Goal: Browse casually

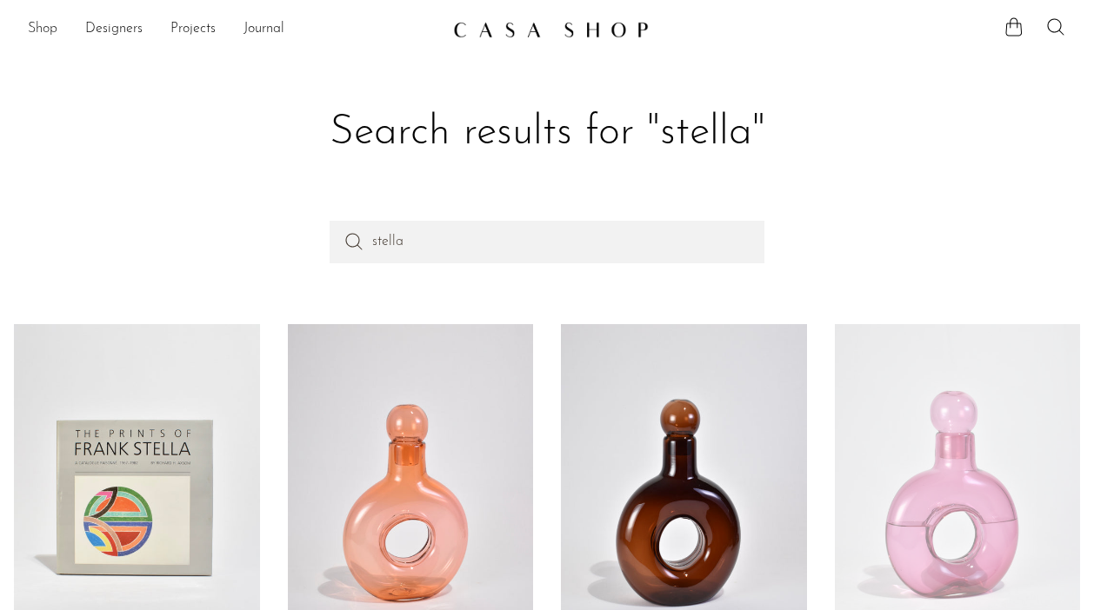
click at [43, 29] on link "Shop" at bounding box center [43, 29] width 30 height 23
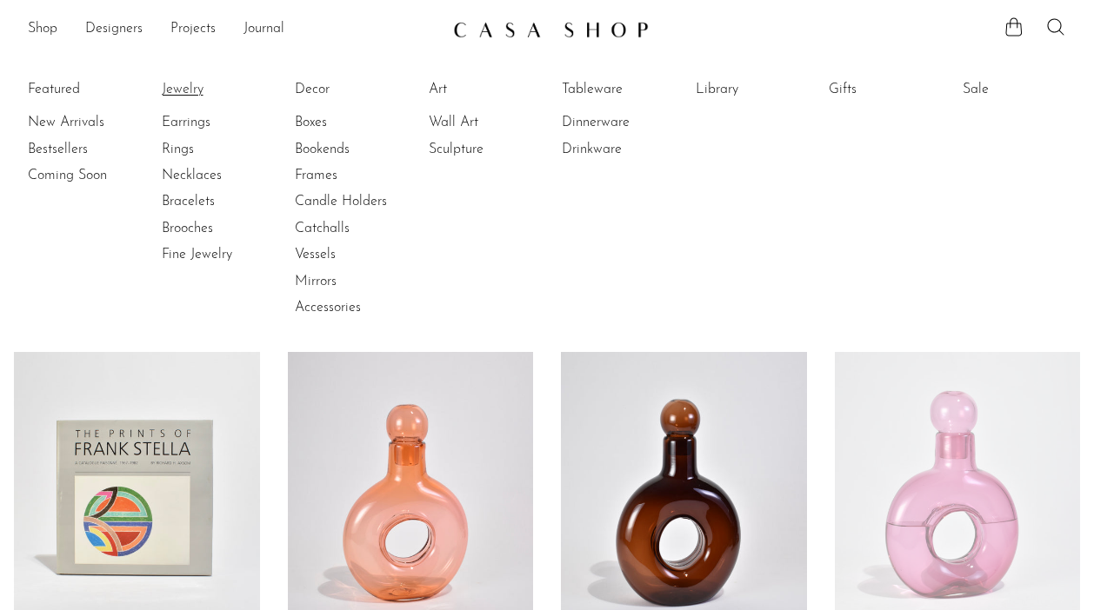
click at [183, 90] on link "Jewelry" at bounding box center [227, 89] width 130 height 19
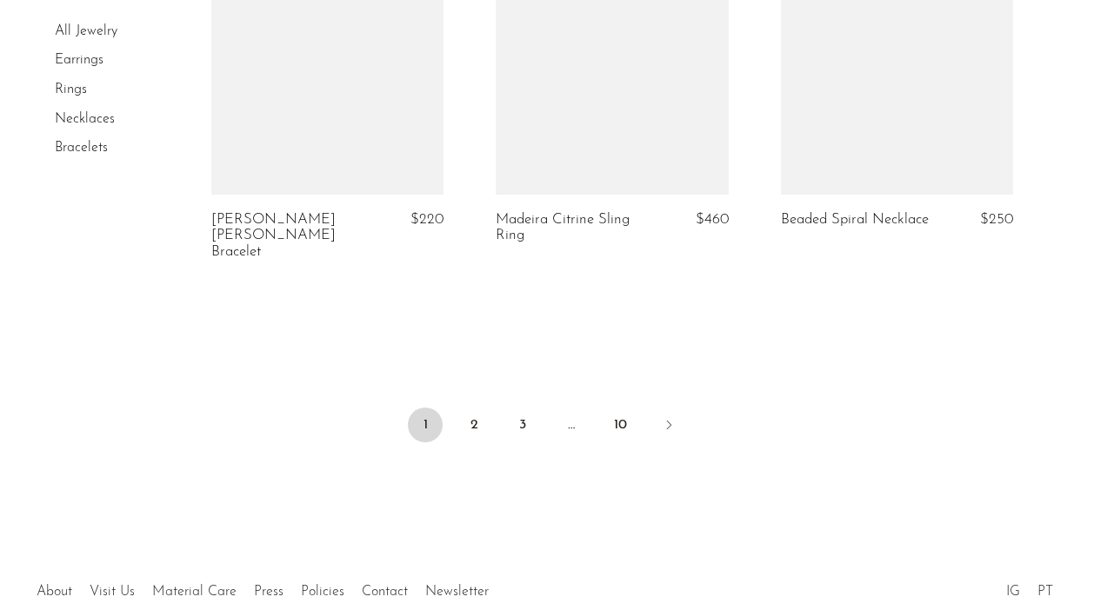
scroll to position [4959, 0]
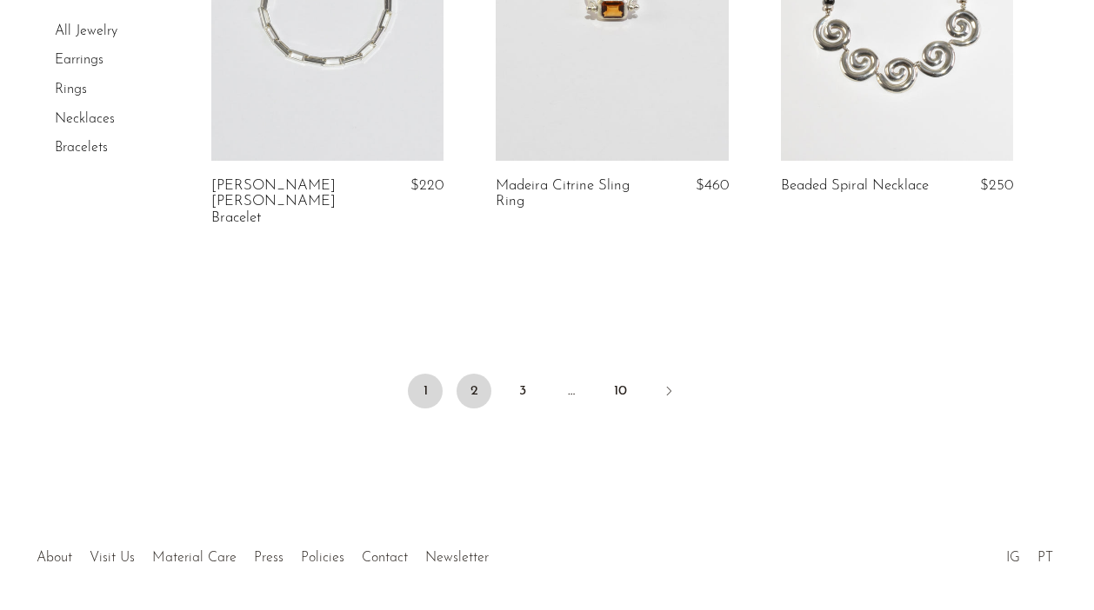
click at [462, 374] on link "2" at bounding box center [473, 391] width 35 height 35
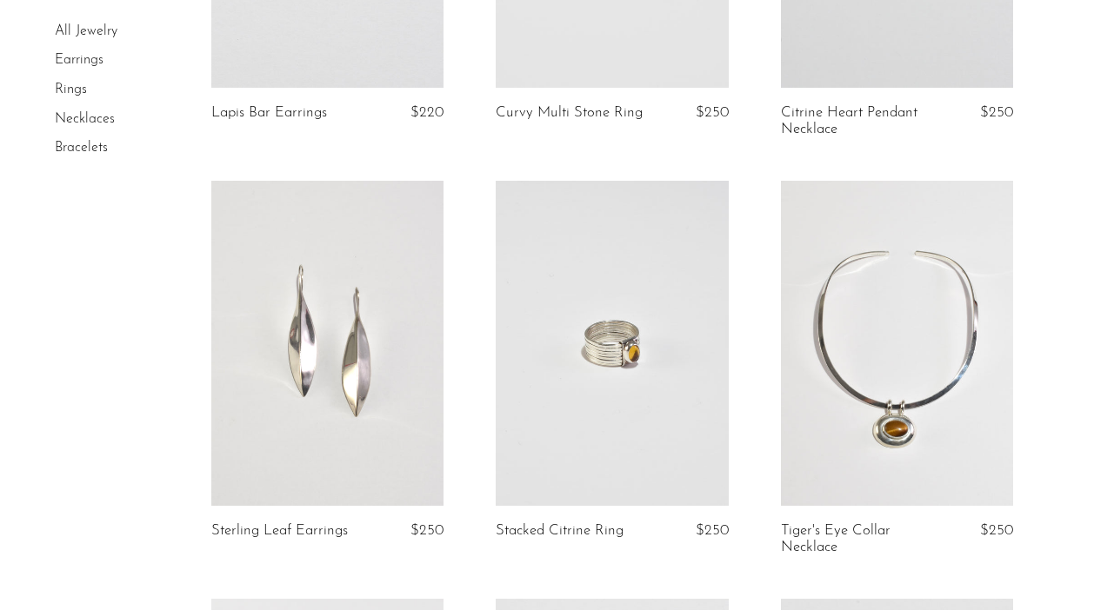
scroll to position [416, 0]
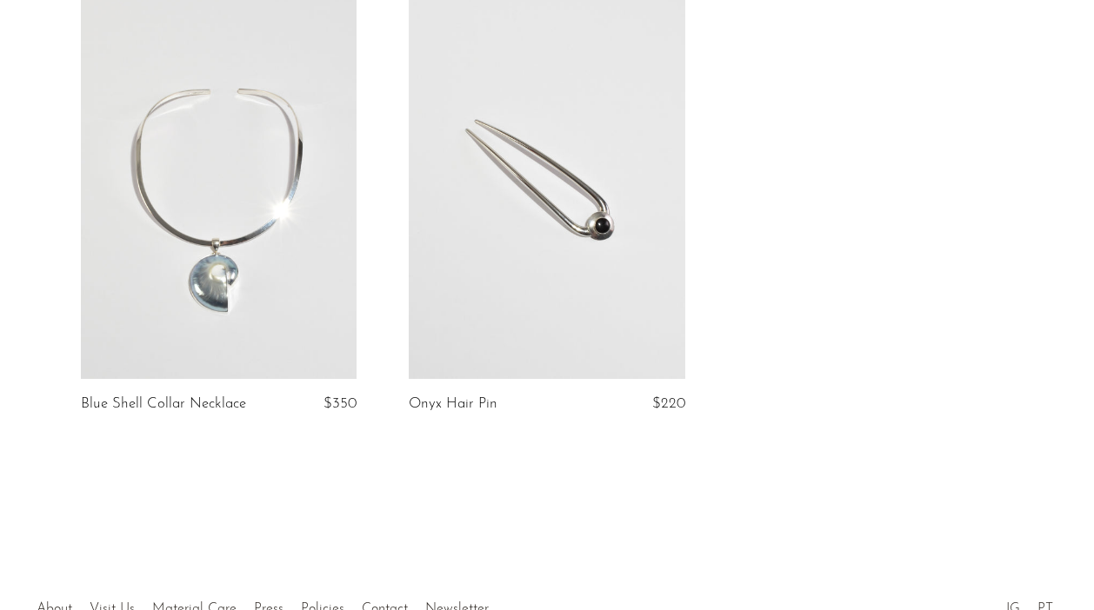
scroll to position [152, 0]
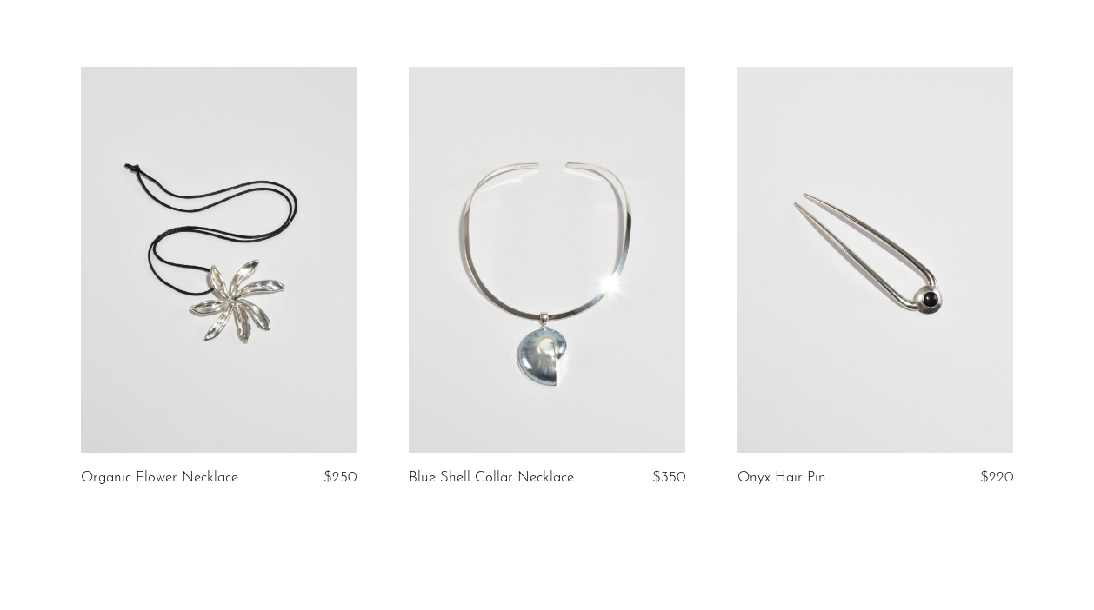
scroll to position [70, 0]
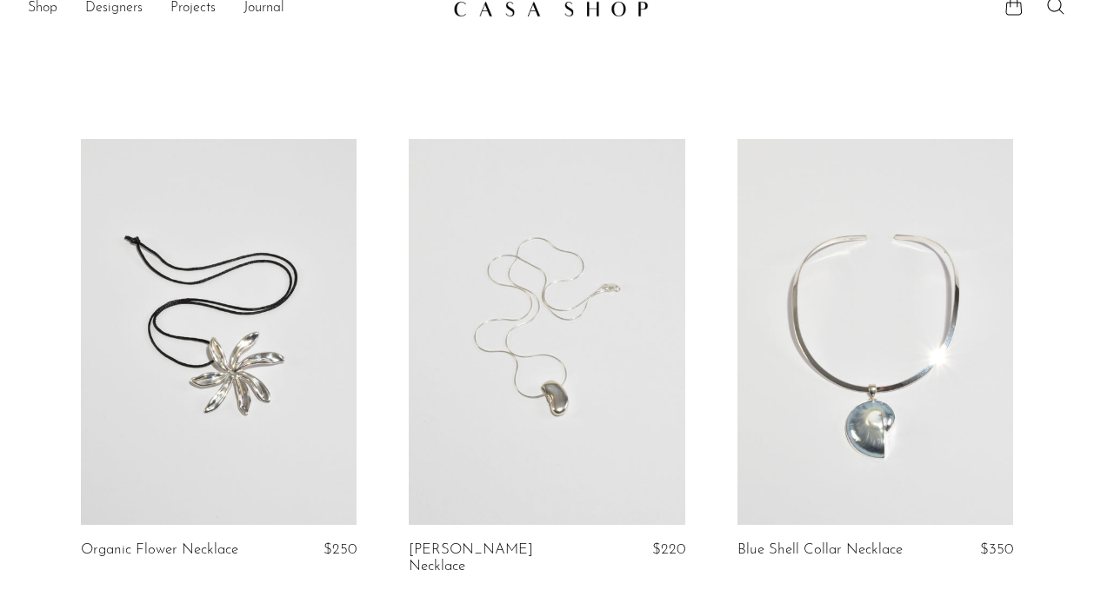
scroll to position [17, 0]
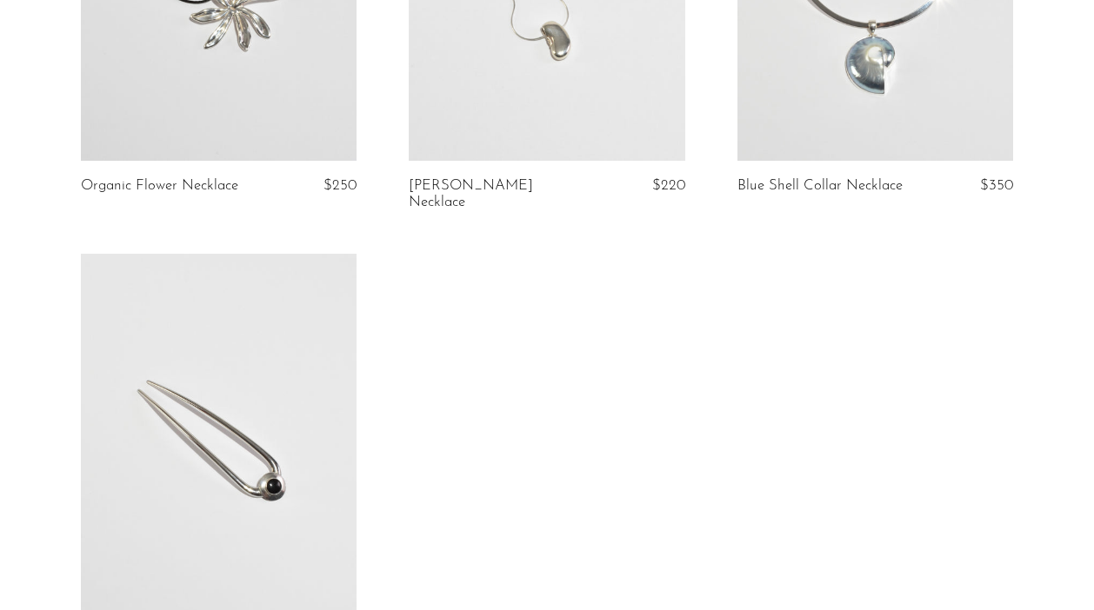
scroll to position [388, 0]
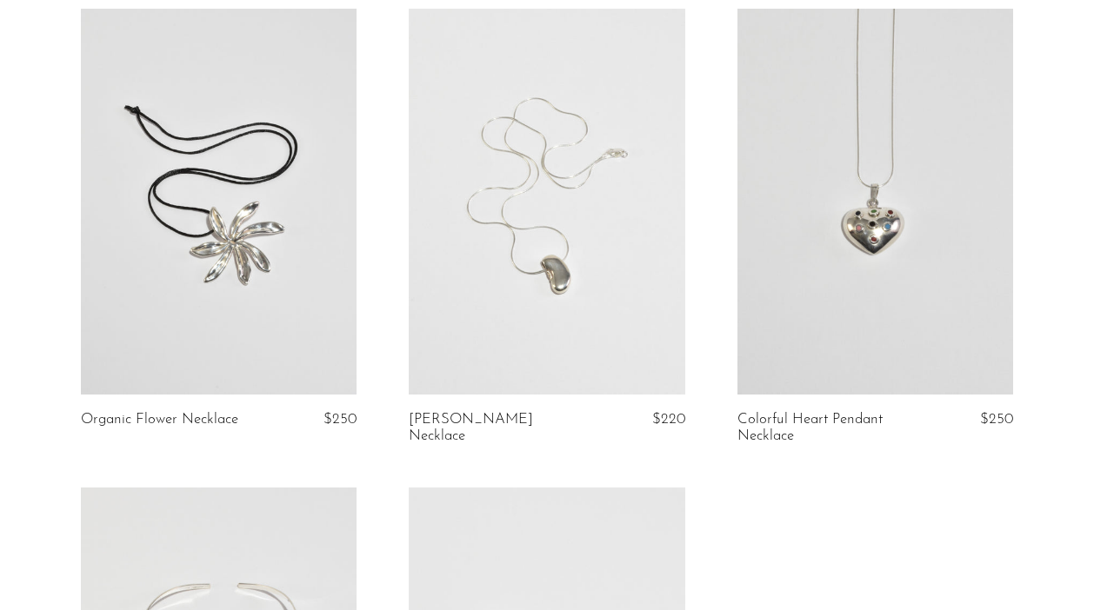
scroll to position [243, 0]
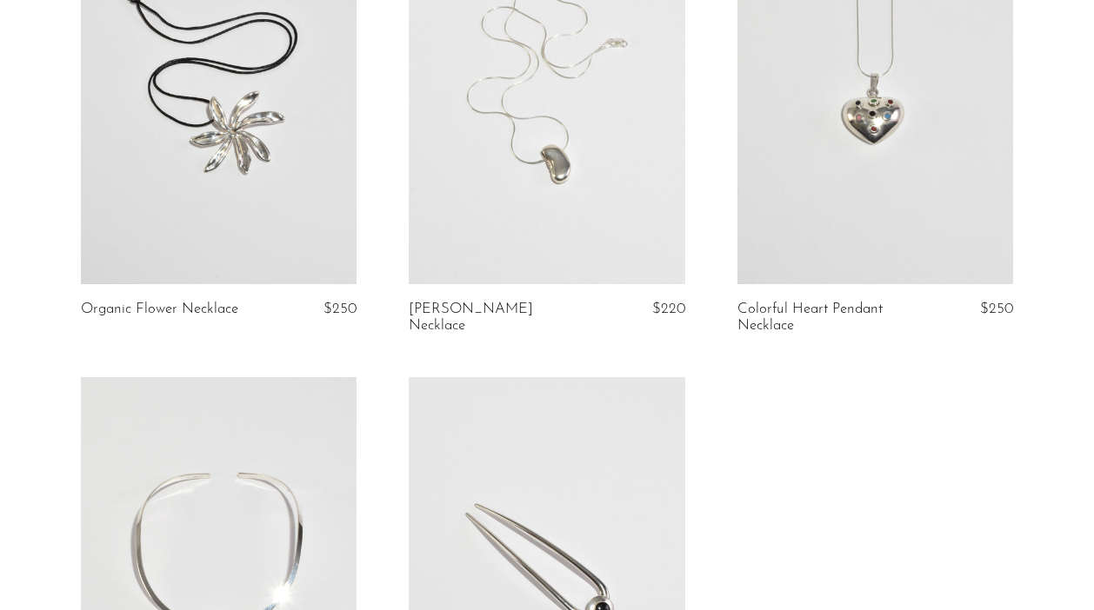
scroll to position [273, 0]
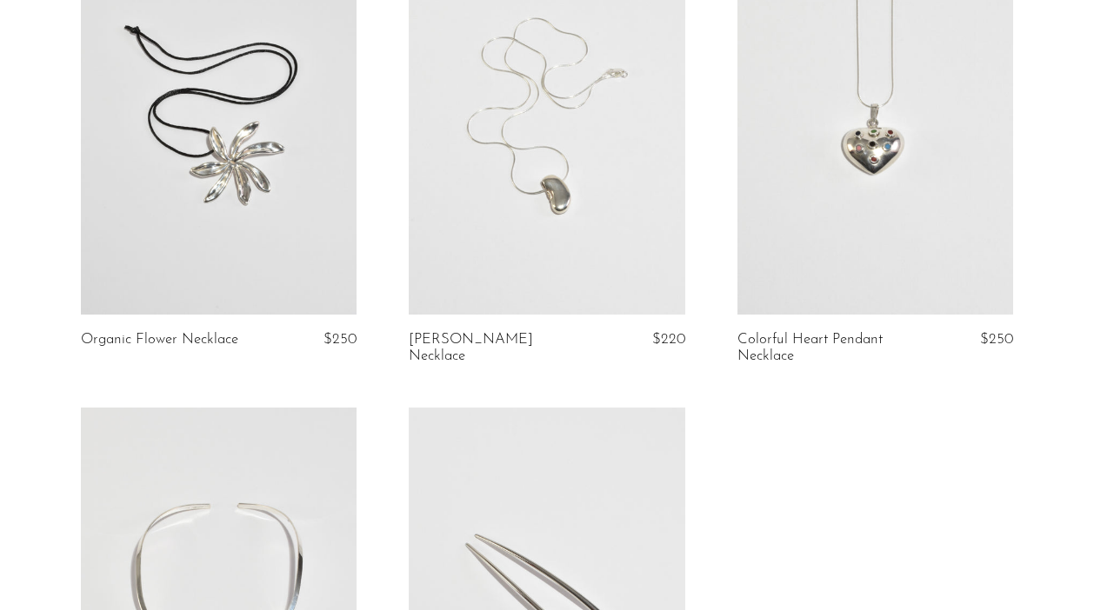
scroll to position [225, 0]
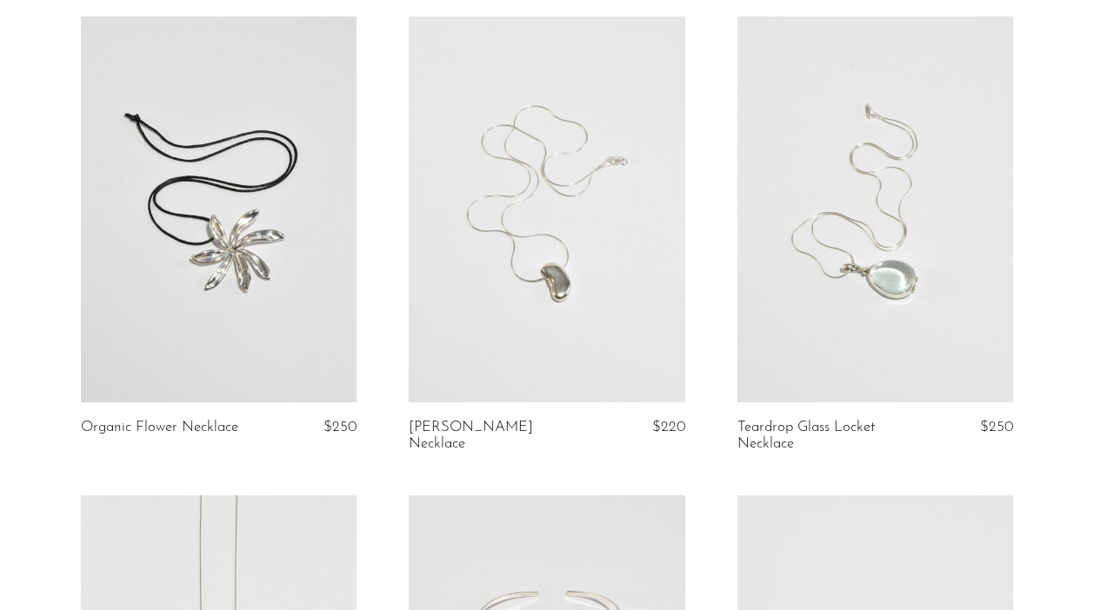
scroll to position [184, 0]
